Goal: Transaction & Acquisition: Obtain resource

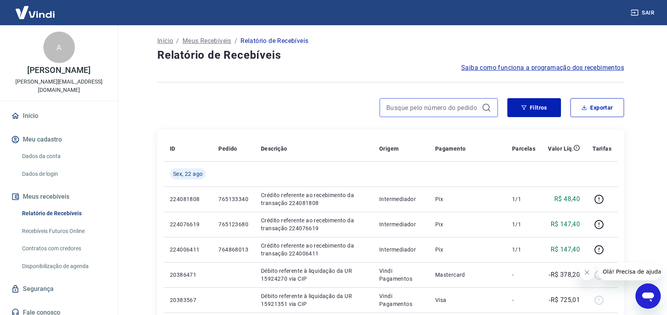
click at [408, 105] on input at bounding box center [432, 108] width 92 height 12
paste input "413106779"
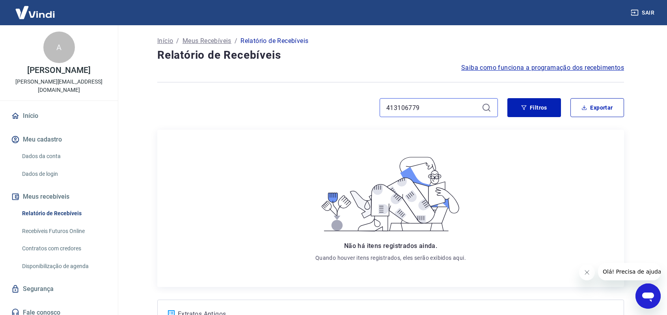
type input "413106779"
drag, startPoint x: 436, startPoint y: 108, endPoint x: 295, endPoint y: 113, distance: 141.1
click at [295, 113] on div "413106779" at bounding box center [327, 107] width 340 height 19
click at [648, 12] on button "Sair" at bounding box center [643, 13] width 28 height 15
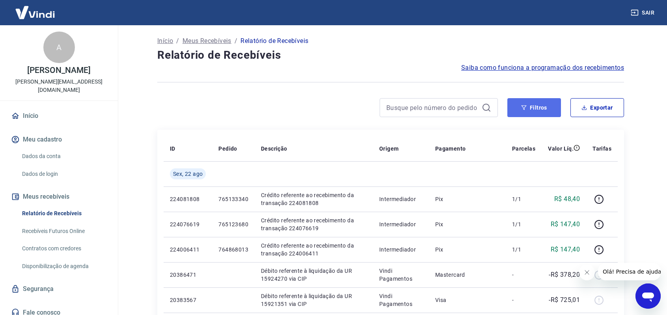
click at [528, 106] on button "Filtros" at bounding box center [534, 107] width 54 height 19
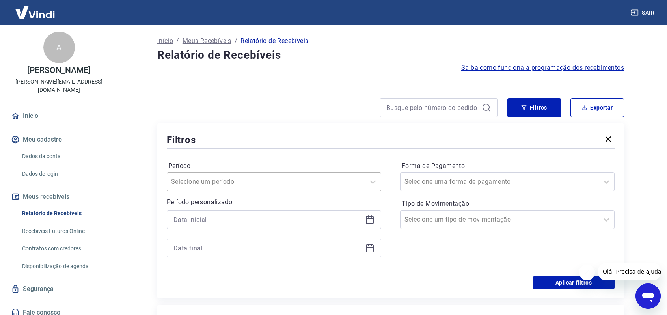
click at [344, 179] on div at bounding box center [266, 181] width 190 height 11
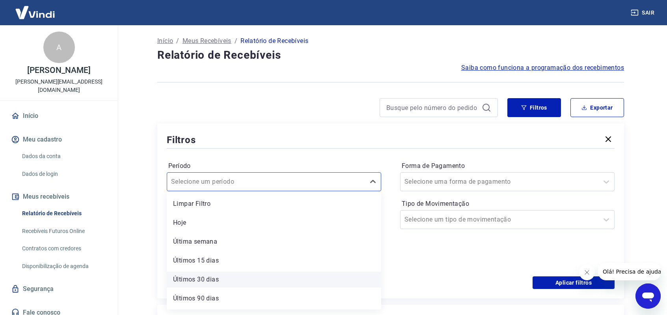
click at [199, 277] on div "Últimos 30 dias" at bounding box center [274, 279] width 214 height 16
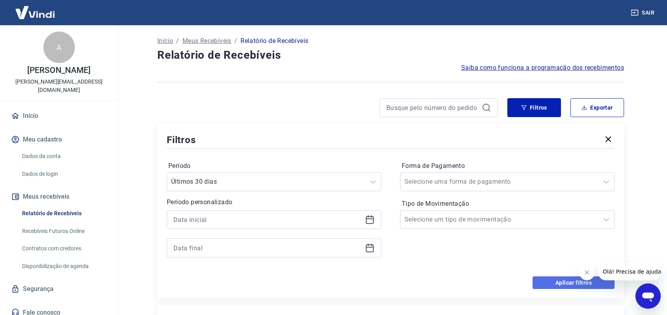
click at [559, 282] on button "Aplicar filtros" at bounding box center [573, 282] width 82 height 13
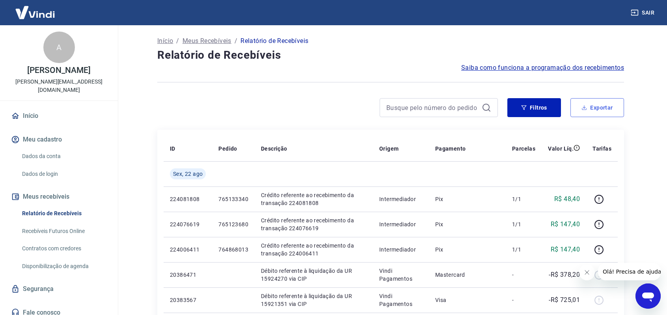
click at [605, 102] on button "Exportar" at bounding box center [597, 107] width 54 height 19
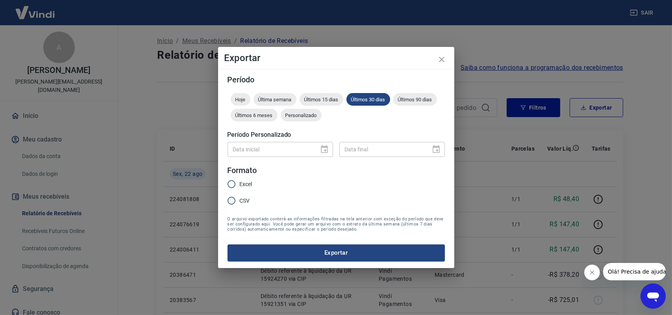
click at [244, 184] on span "Excel" at bounding box center [246, 184] width 13 height 8
click at [240, 184] on input "Excel" at bounding box center [231, 184] width 17 height 17
radio input "true"
click at [339, 251] on button "Exportar" at bounding box center [336, 252] width 217 height 17
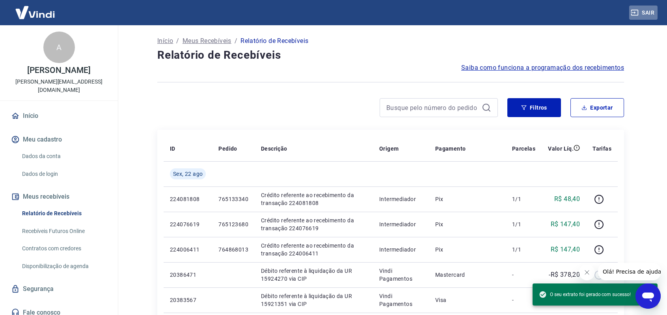
click at [641, 11] on button "Sair" at bounding box center [643, 13] width 28 height 15
